Goal: Task Accomplishment & Management: Use online tool/utility

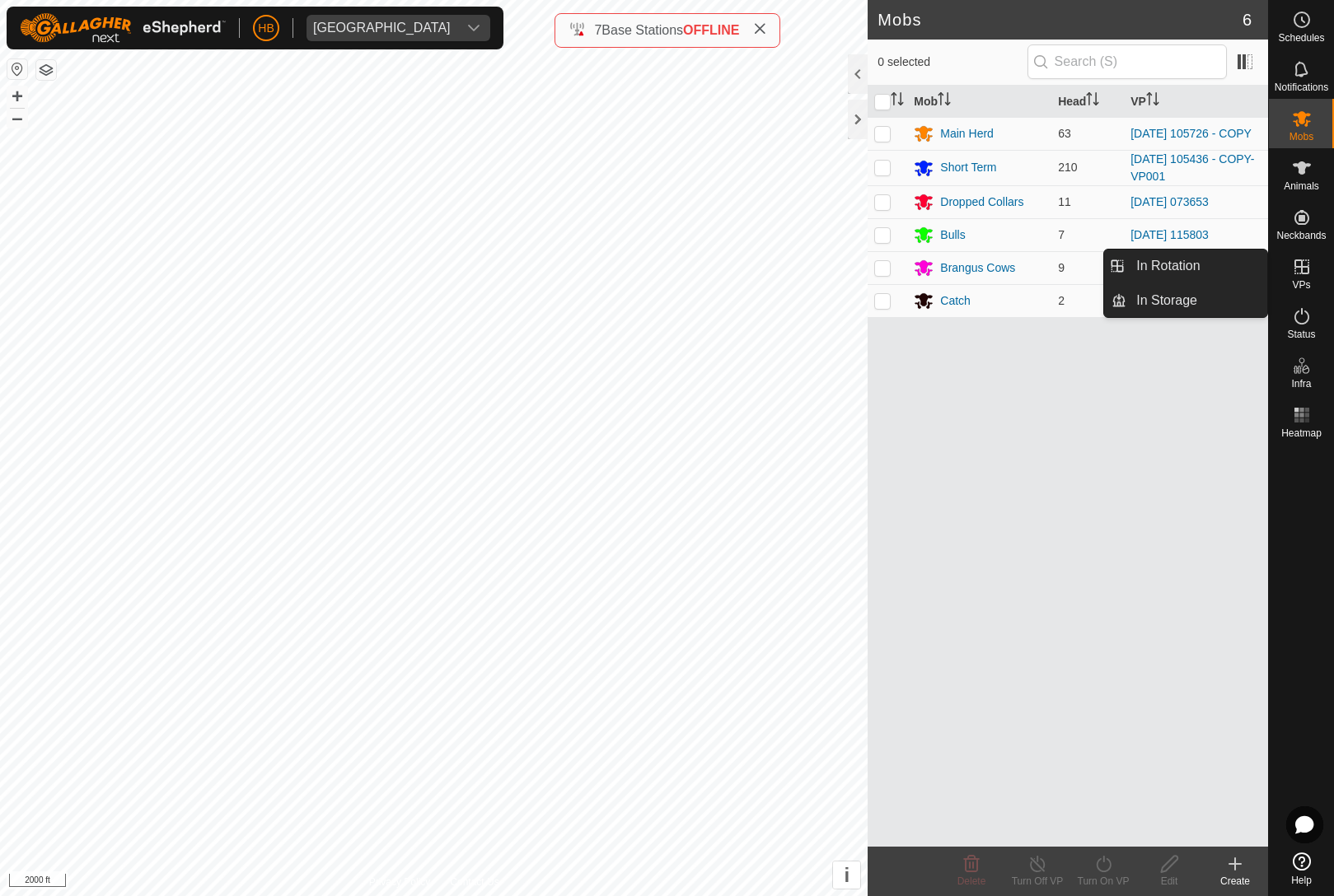
click at [1199, 262] on span "In Rotation" at bounding box center [1168, 267] width 63 height 20
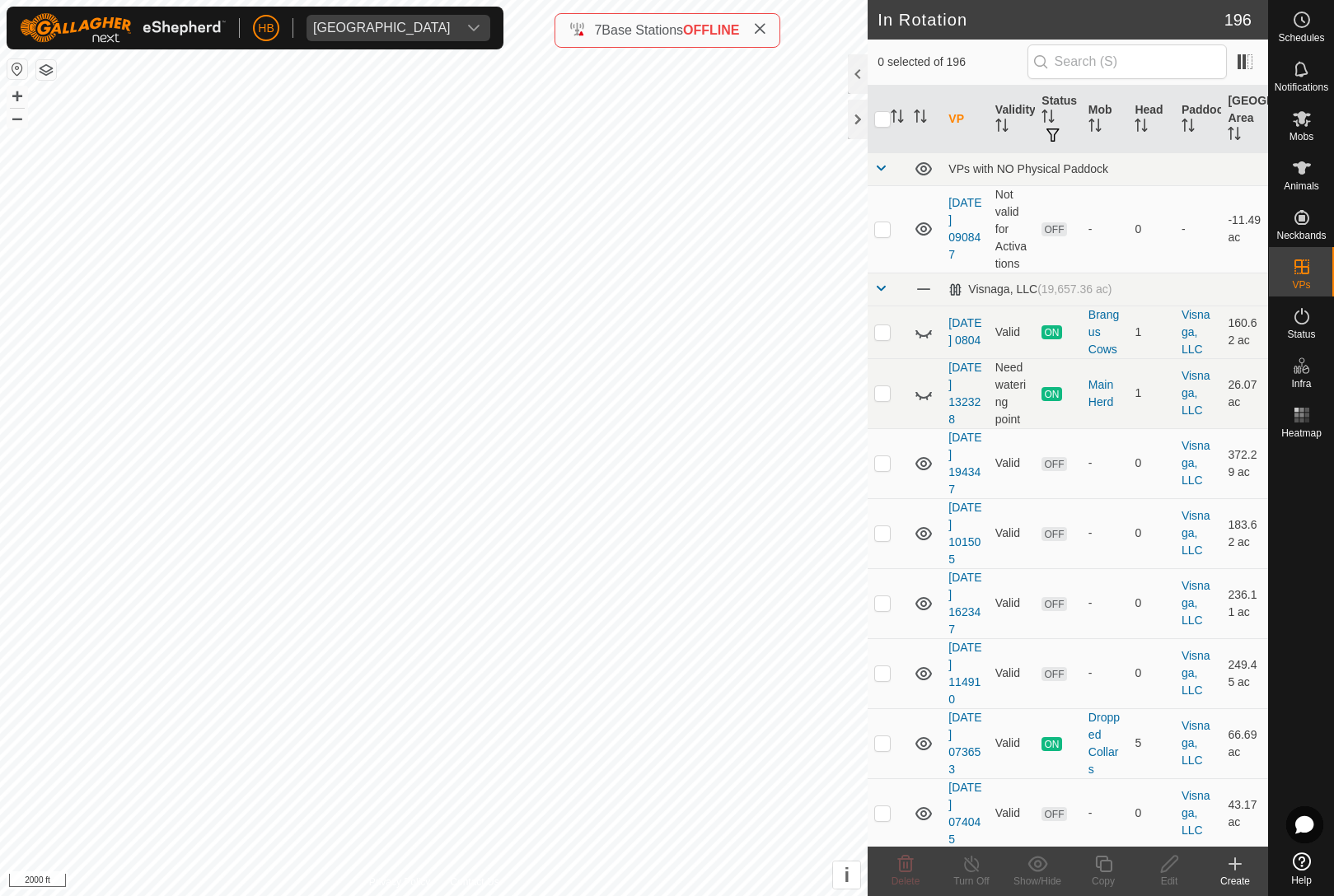
click at [1214, 257] on td "-" at bounding box center [1199, 228] width 47 height 87
click at [1106, 120] on th "Mob" at bounding box center [1106, 119] width 47 height 67
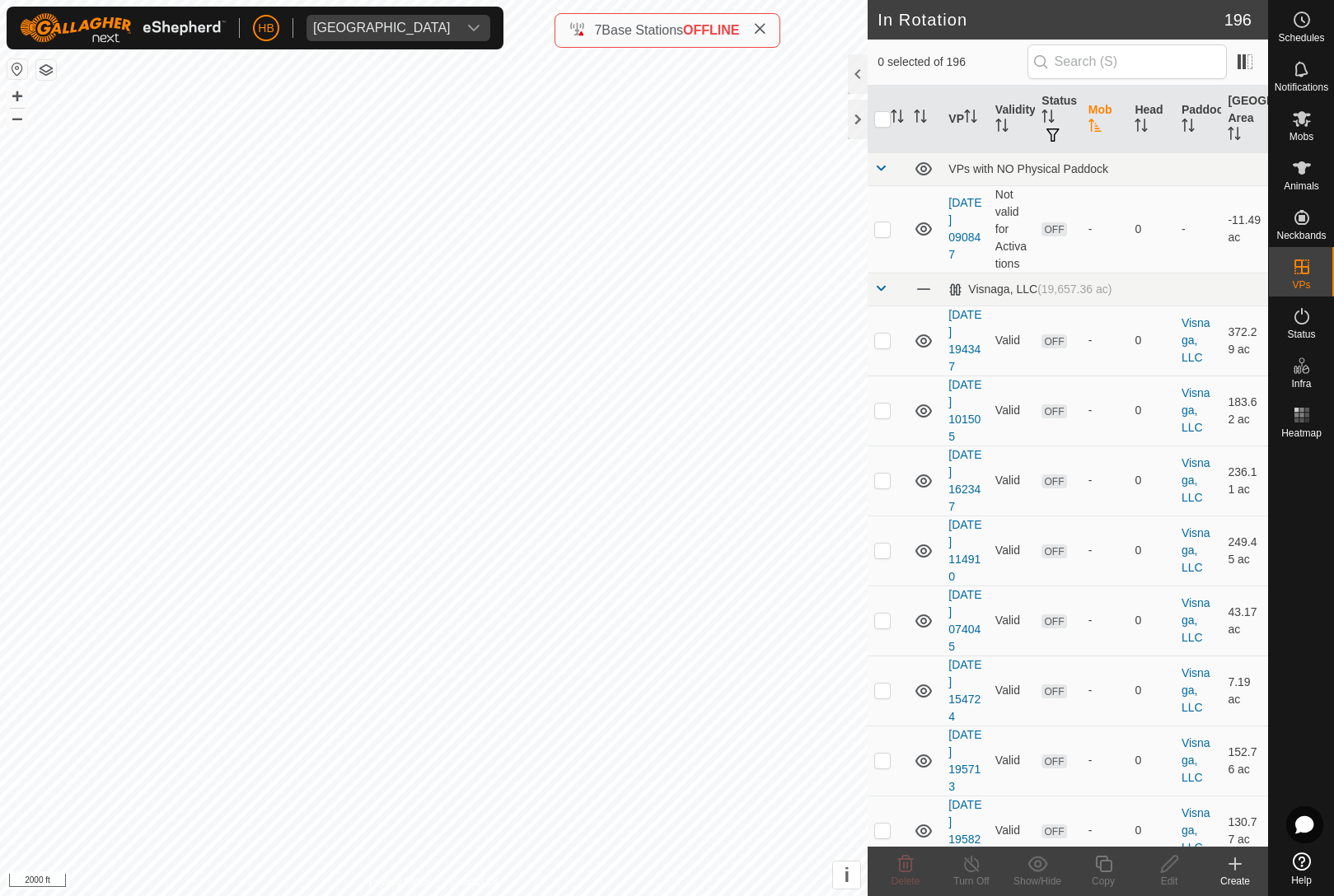
click at [1164, 122] on th "Head" at bounding box center [1151, 119] width 47 height 67
click at [1155, 125] on th "Head" at bounding box center [1151, 119] width 47 height 67
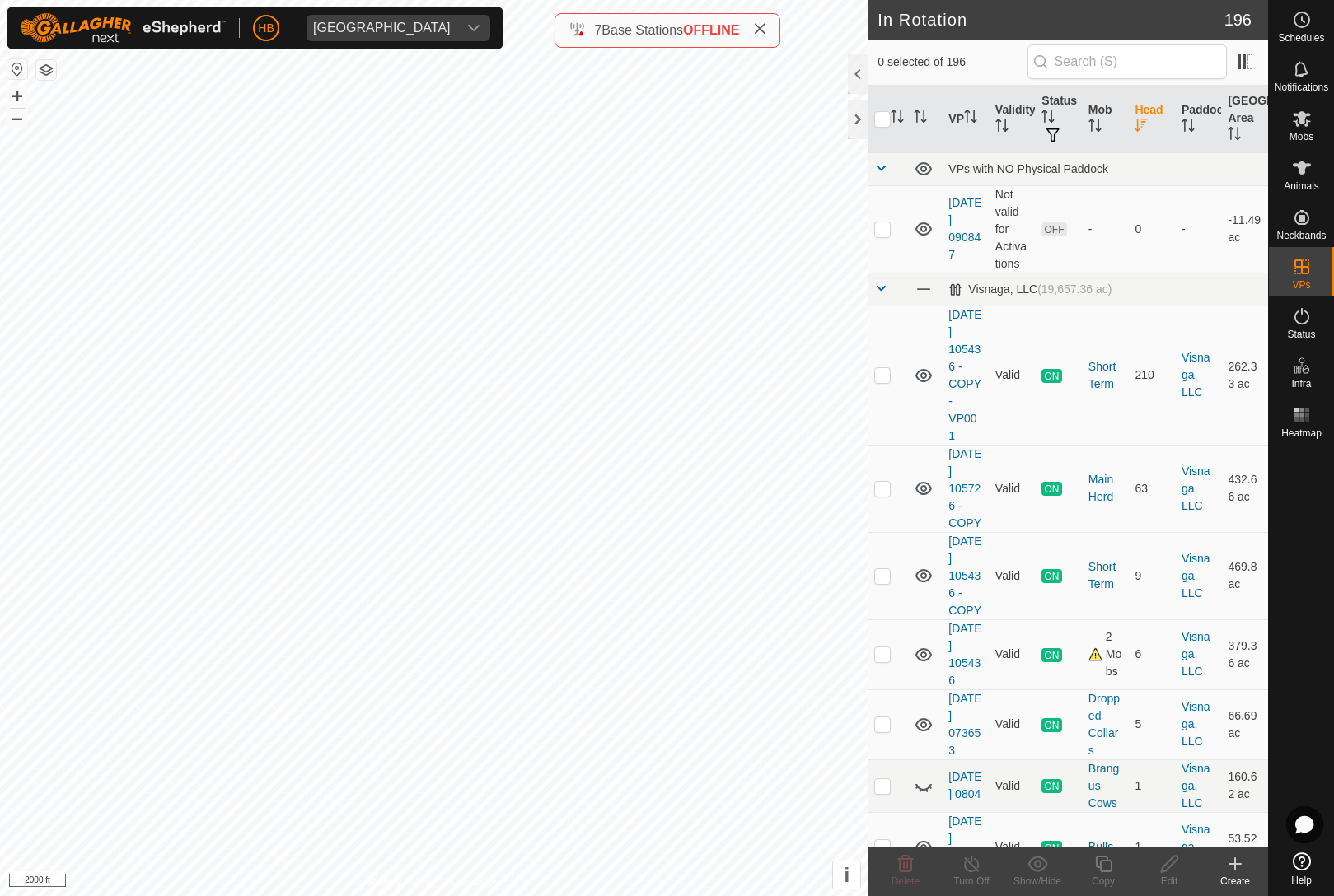
click at [889, 379] on p-checkbox at bounding box center [883, 375] width 17 height 13
checkbox input "true"
click at [1085, 867] on copy-svg-icon at bounding box center [1103, 864] width 66 height 20
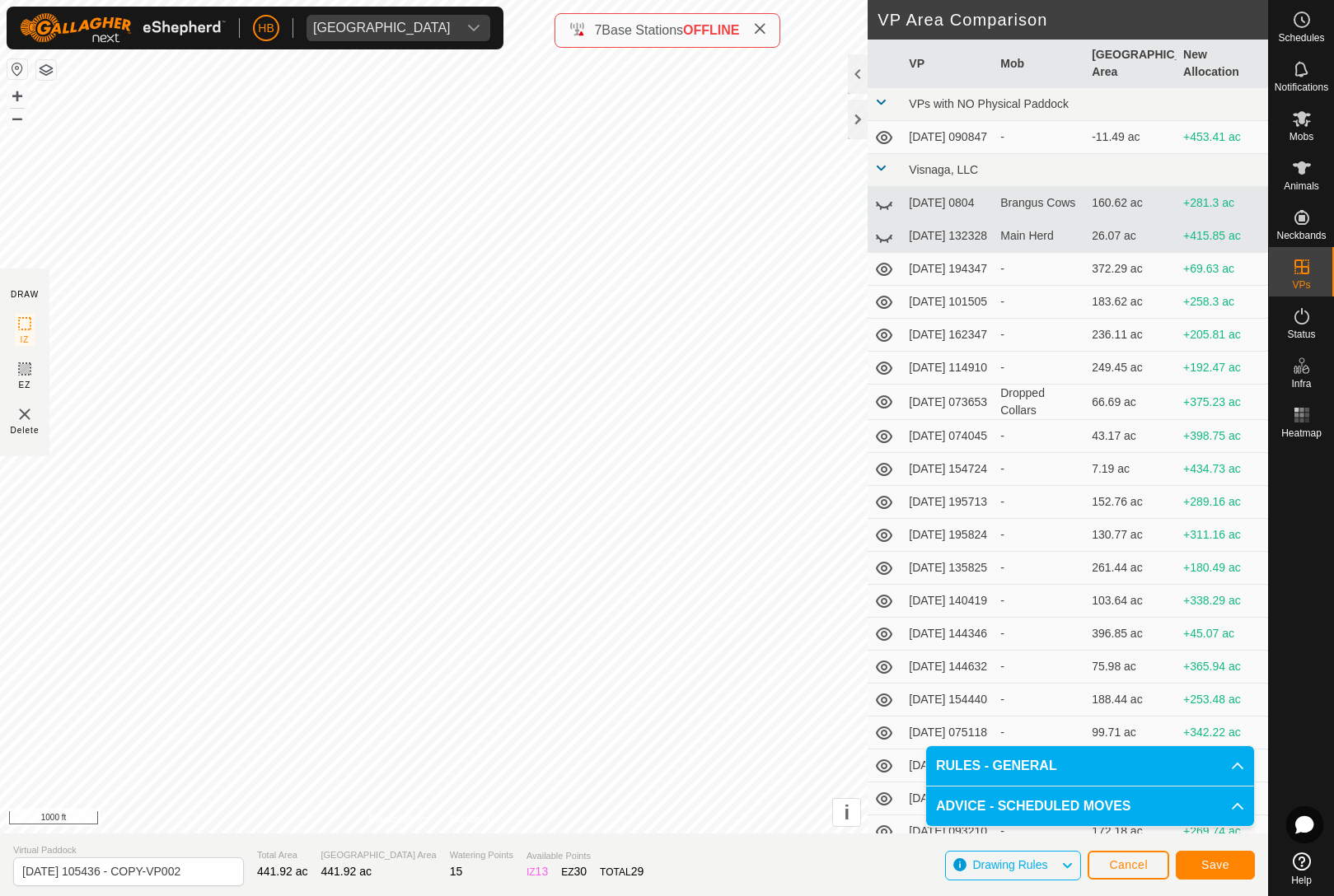
click at [1212, 856] on button "Save" at bounding box center [1215, 865] width 79 height 29
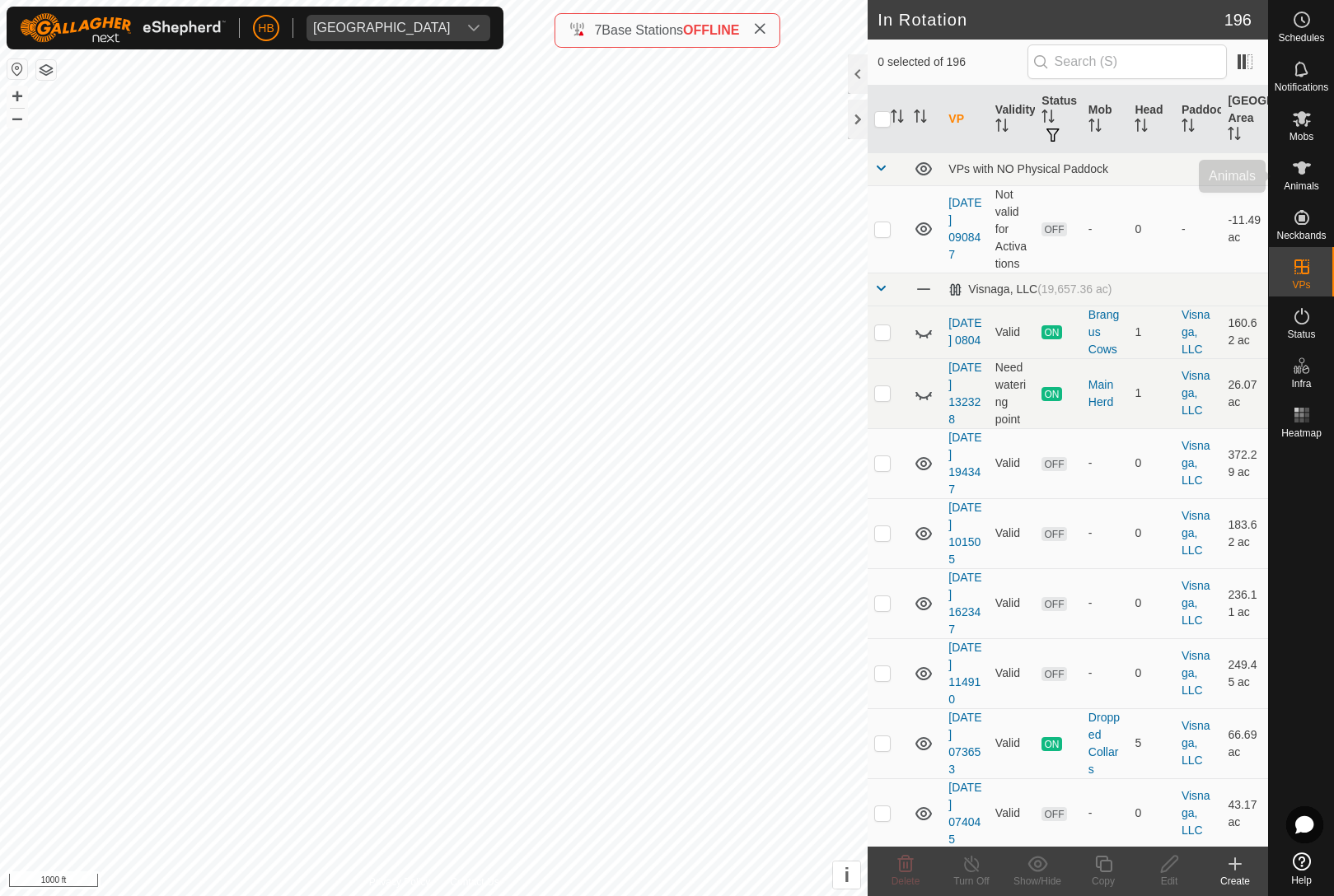
click at [1320, 172] on div "Animals" at bounding box center [1302, 174] width 65 height 50
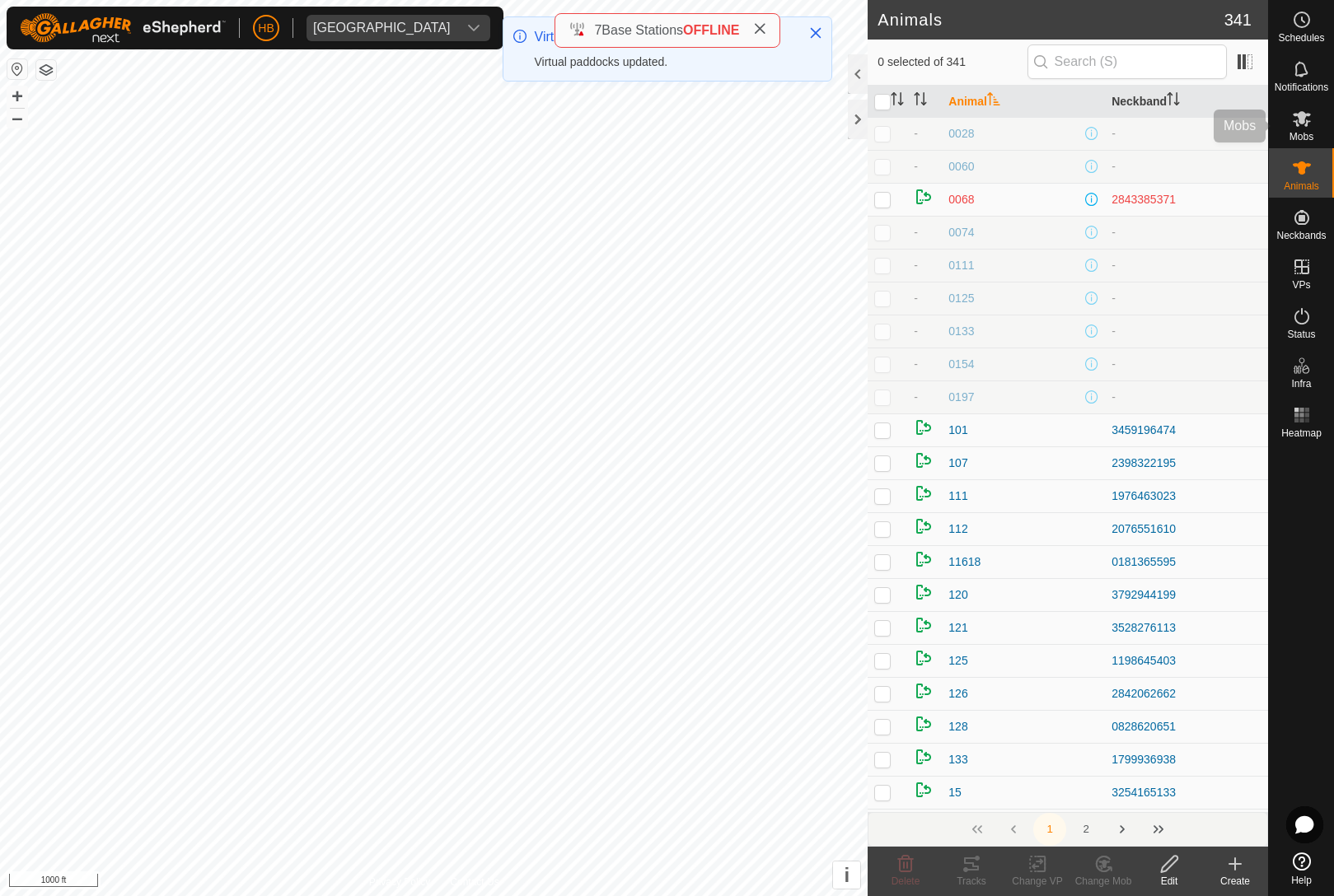
click at [1309, 119] on icon at bounding box center [1302, 119] width 20 height 20
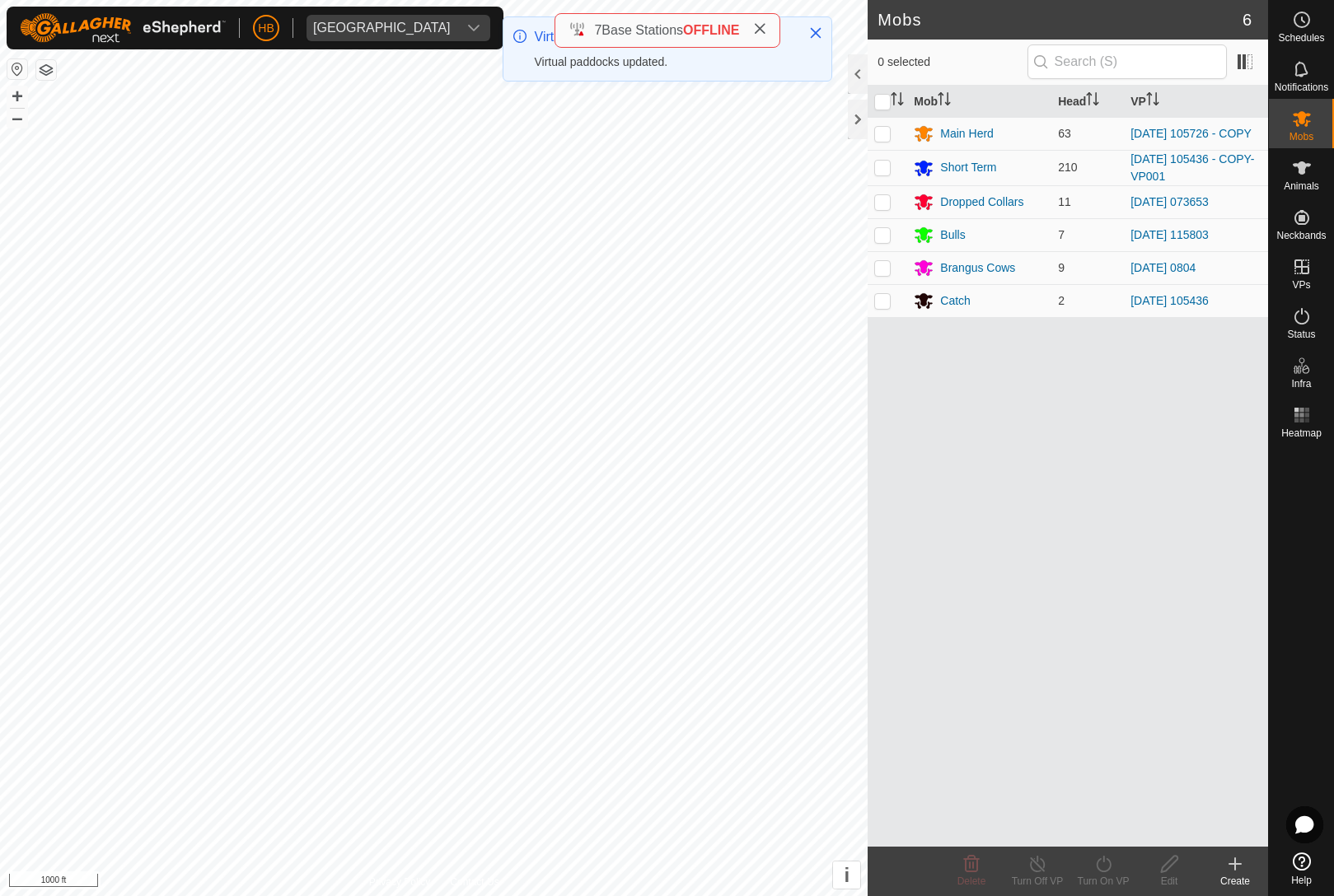
click at [880, 174] on p-checkbox at bounding box center [883, 167] width 17 height 13
checkbox input "true"
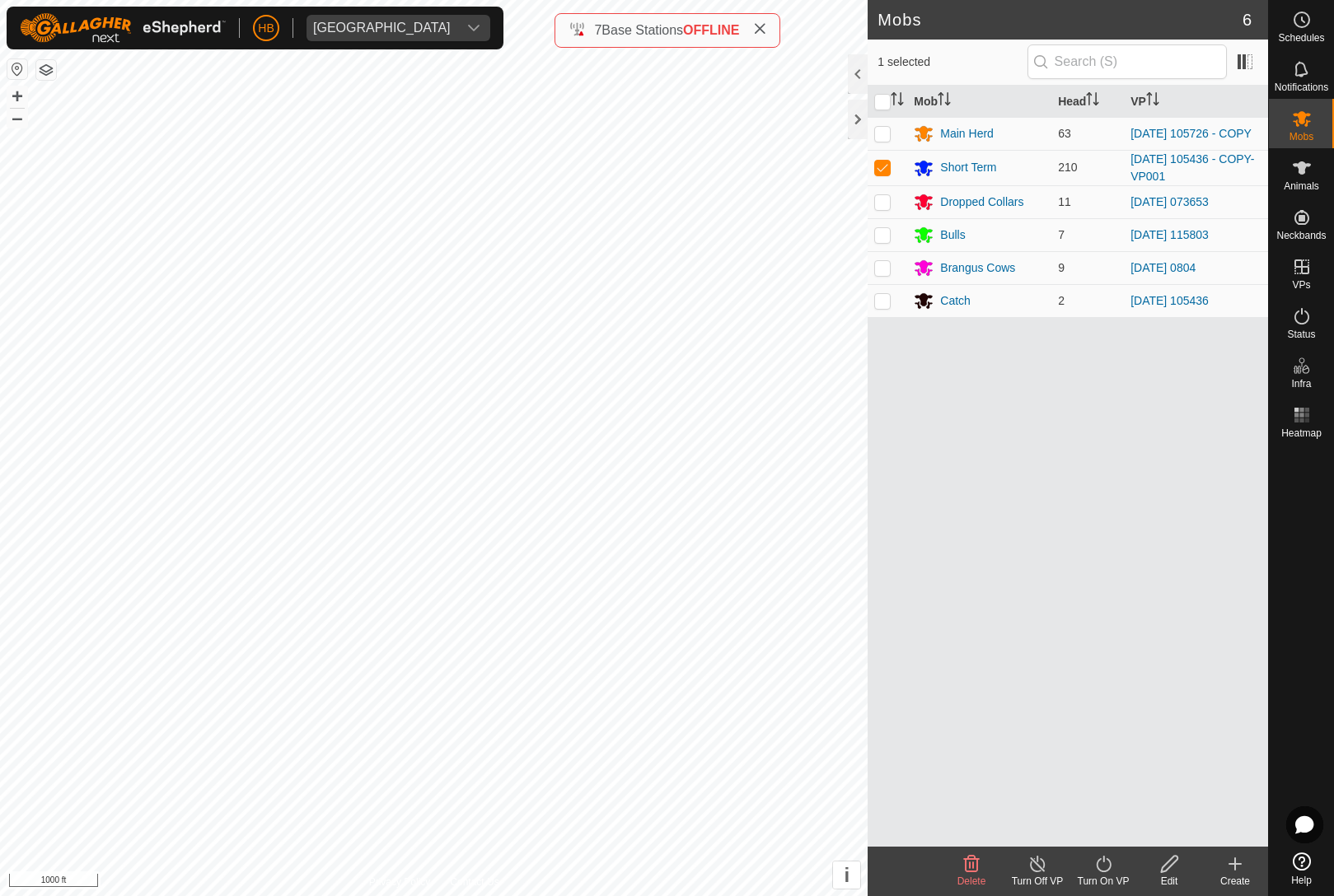
click at [1106, 879] on div "Turn On VP" at bounding box center [1103, 882] width 66 height 15
click at [1144, 831] on link "Now" at bounding box center [1153, 828] width 163 height 33
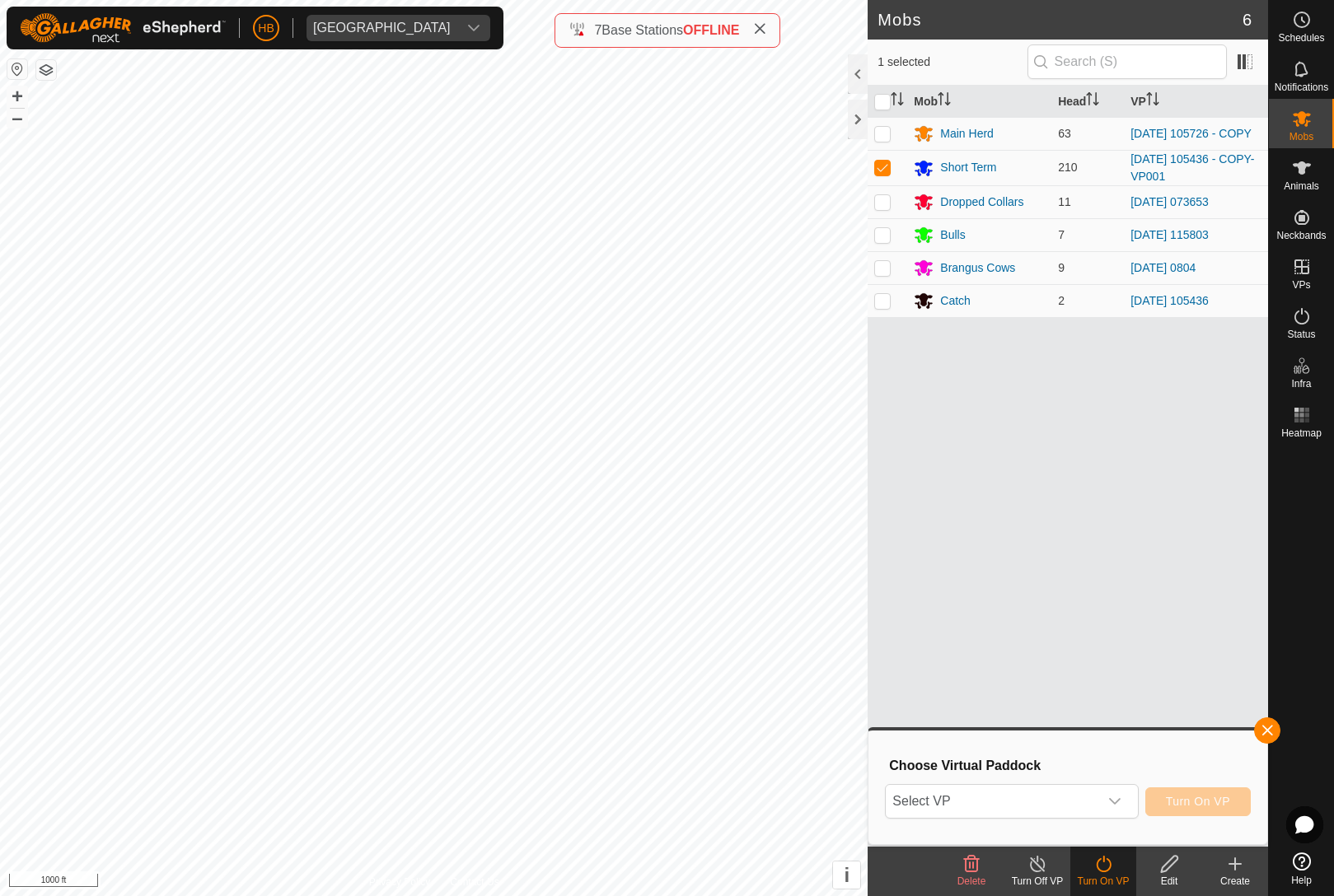
click at [1113, 797] on icon "dropdown trigger" at bounding box center [1115, 801] width 13 height 13
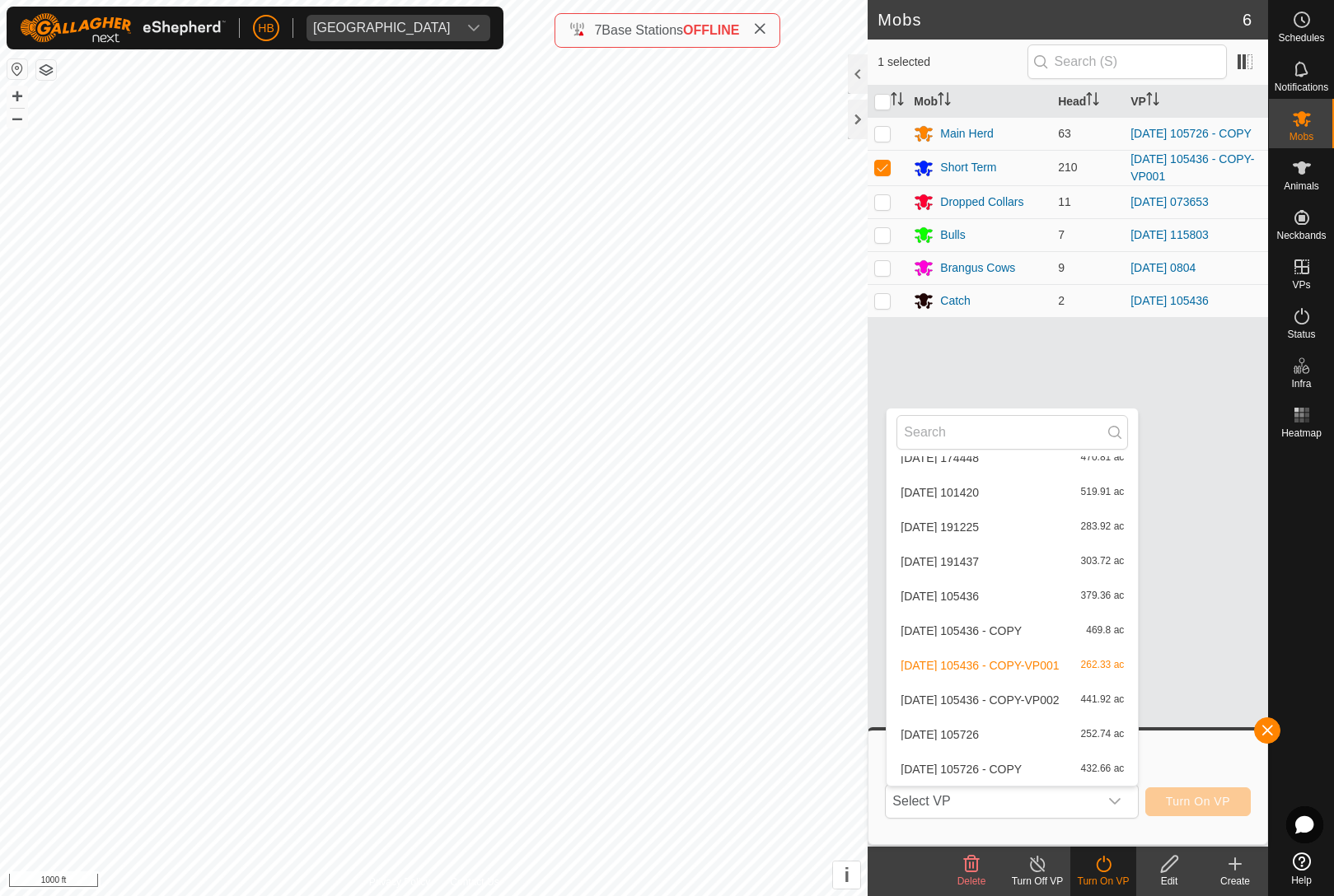
scroll to position [6723, 0]
click at [1120, 694] on span "441.92 ac" at bounding box center [1103, 700] width 44 height 12
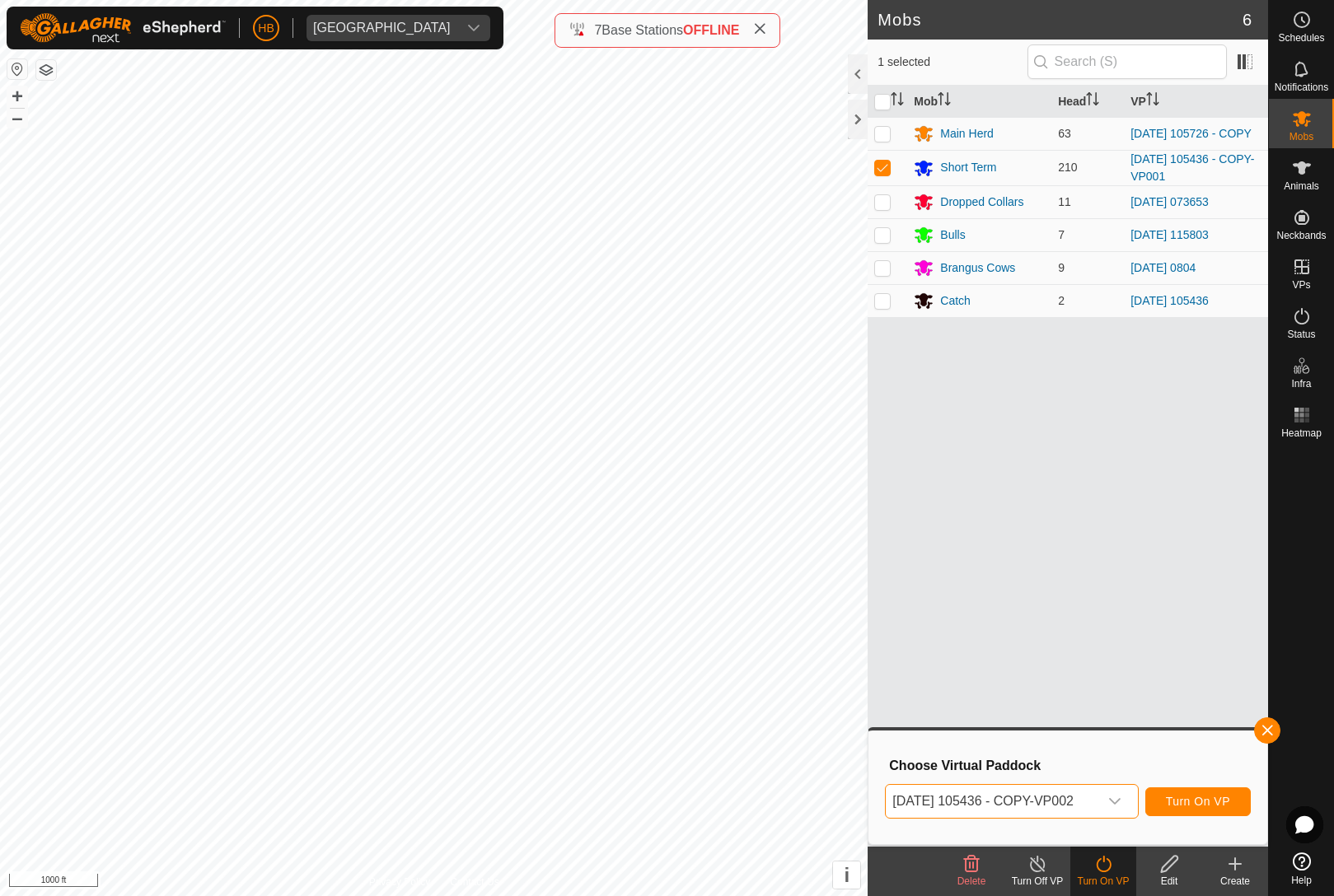
click at [1207, 802] on span "Turn On VP" at bounding box center [1198, 801] width 64 height 13
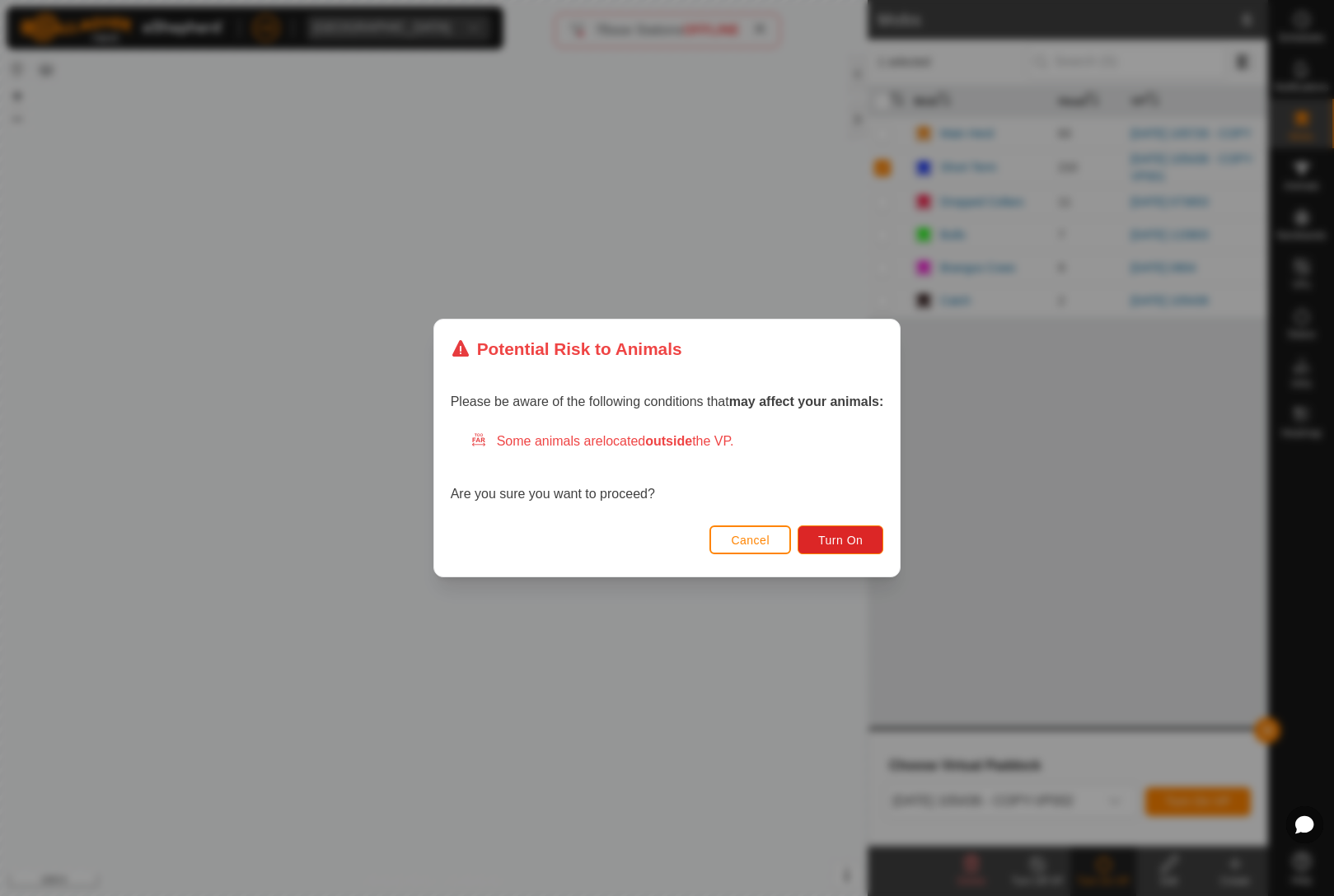
click at [854, 570] on div "Cancel Turn On" at bounding box center [667, 548] width 466 height 56
click at [853, 570] on div "Cancel Turn On" at bounding box center [667, 548] width 466 height 56
click at [858, 526] on button "Turn On" at bounding box center [840, 540] width 86 height 29
